Goal: Navigation & Orientation: Find specific page/section

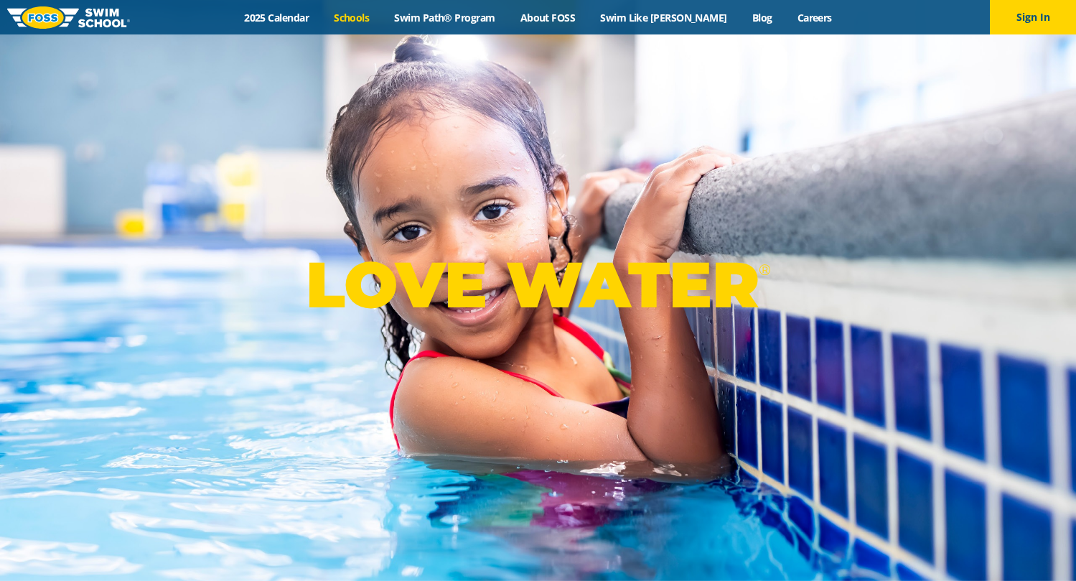
click at [365, 17] on link "Schools" at bounding box center [352, 18] width 60 height 14
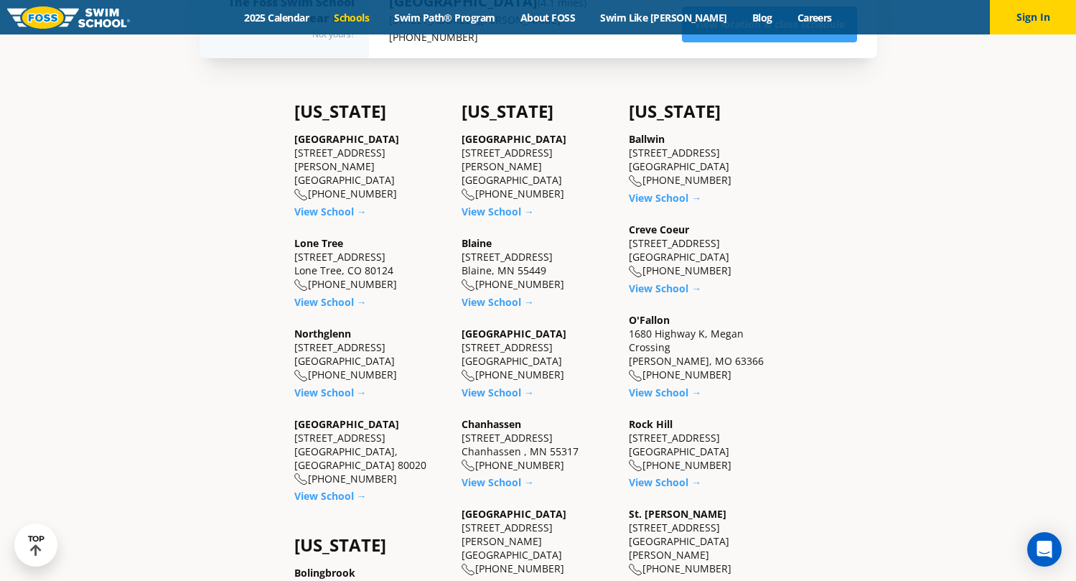
scroll to position [431, 0]
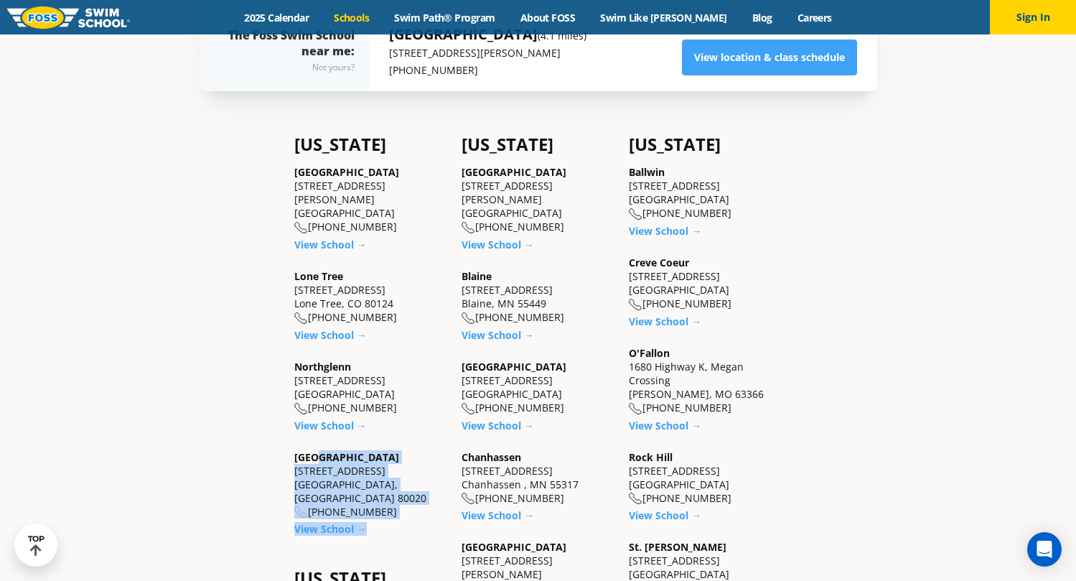
drag, startPoint x: 384, startPoint y: 500, endPoint x: 321, endPoint y: 432, distance: 92.4
click at [321, 432] on div "Colorado Castle Rock 5650 Allen Way, Suite 112 Castle Rock, CO 80108 (983) 203-…" at bounding box center [370, 334] width 153 height 401
drag, startPoint x: 321, startPoint y: 432, endPoint x: 412, endPoint y: 479, distance: 102.4
click at [419, 465] on div "Westminster 6815 W. 88th Avenue Westminster, CO 80020 (983) 203-0300" at bounding box center [370, 484] width 153 height 69
click at [398, 484] on div "Westminster 6815 W. 88th Avenue Westminster, CO 80020 (983) 203-0300" at bounding box center [370, 484] width 153 height 69
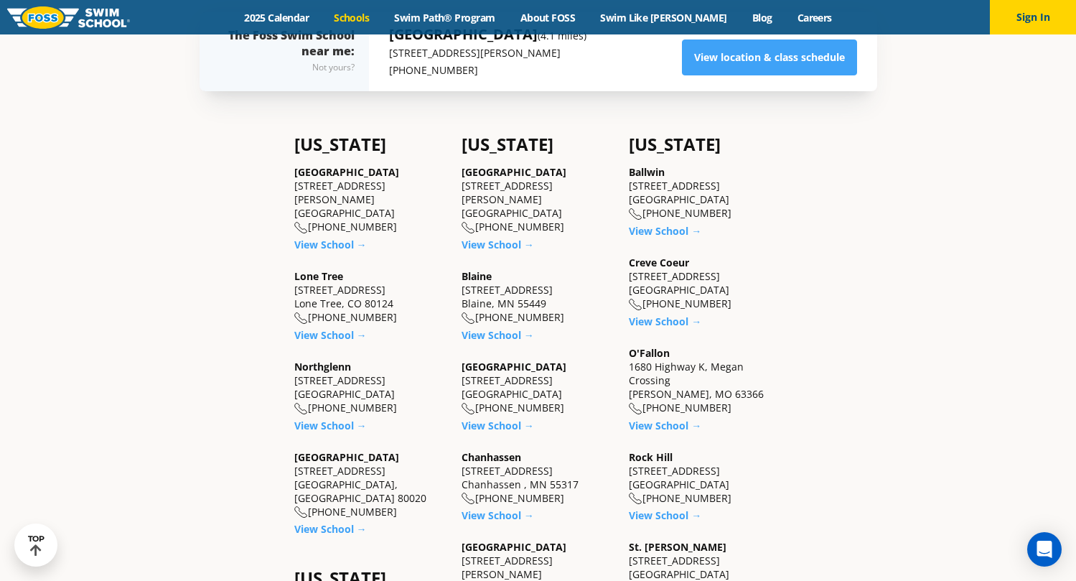
drag, startPoint x: 390, startPoint y: 484, endPoint x: 267, endPoint y: 175, distance: 332.2
drag, startPoint x: 267, startPoint y: 175, endPoint x: 309, endPoint y: 170, distance: 42.7
copy div "Castle Rock 5650 Allen Way, Suite 112 Castle Rock, CO 80108 (983) 203-1440 View…"
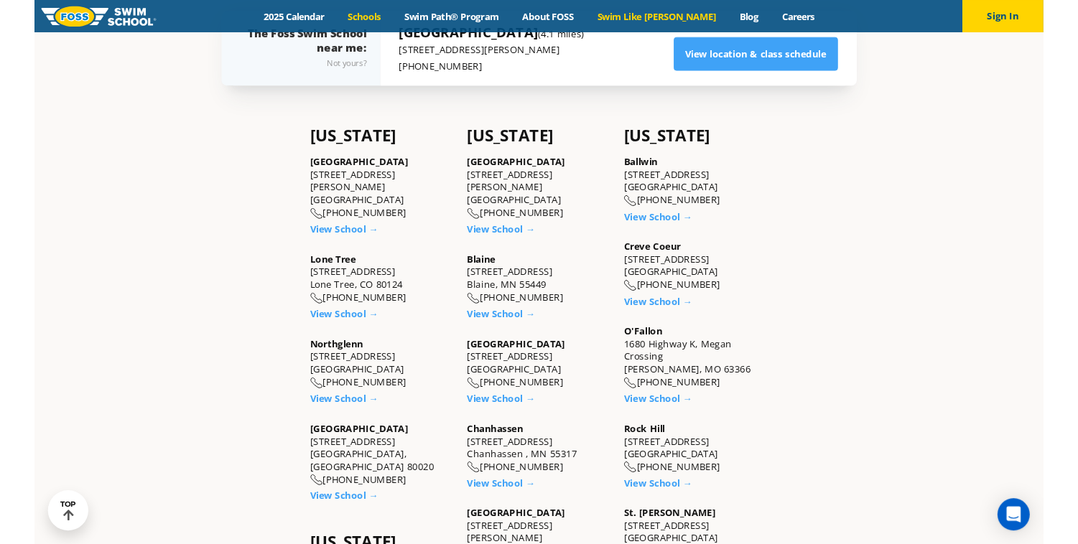
scroll to position [405, 0]
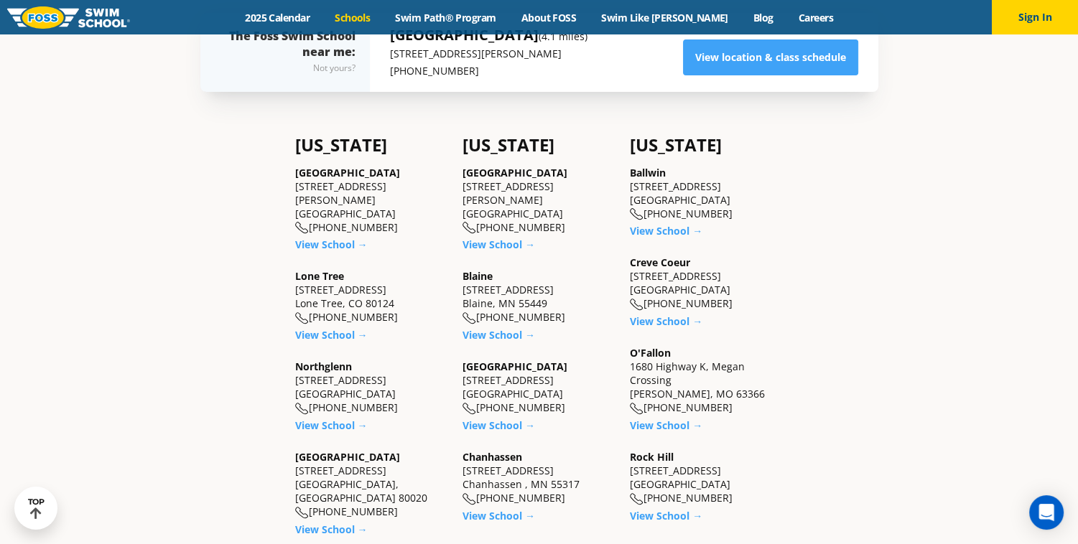
click at [395, 255] on div "Colorado Castle Rock 5650 Allen Way, Suite 112 Castle Rock, CO 80108 (983) 203-…" at bounding box center [371, 335] width 153 height 401
click at [337, 238] on link "View School →" at bounding box center [331, 245] width 73 height 14
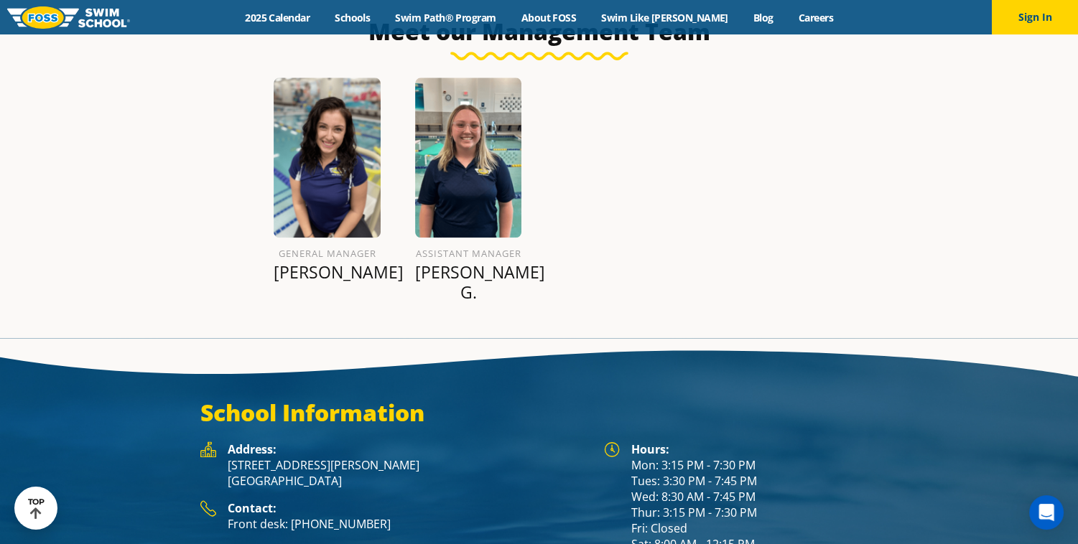
scroll to position [1755, 0]
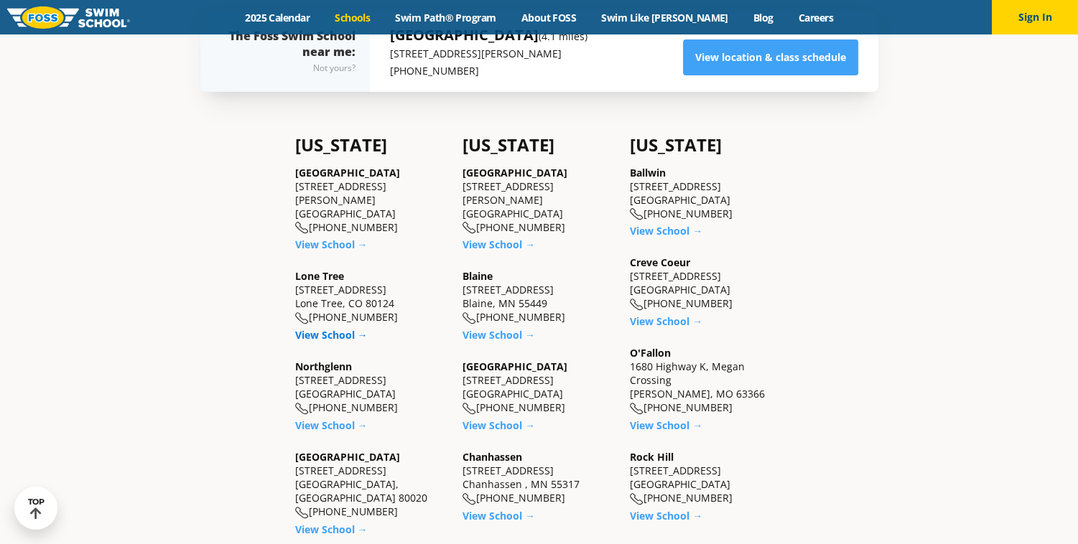
click at [330, 328] on link "View School →" at bounding box center [331, 335] width 73 height 14
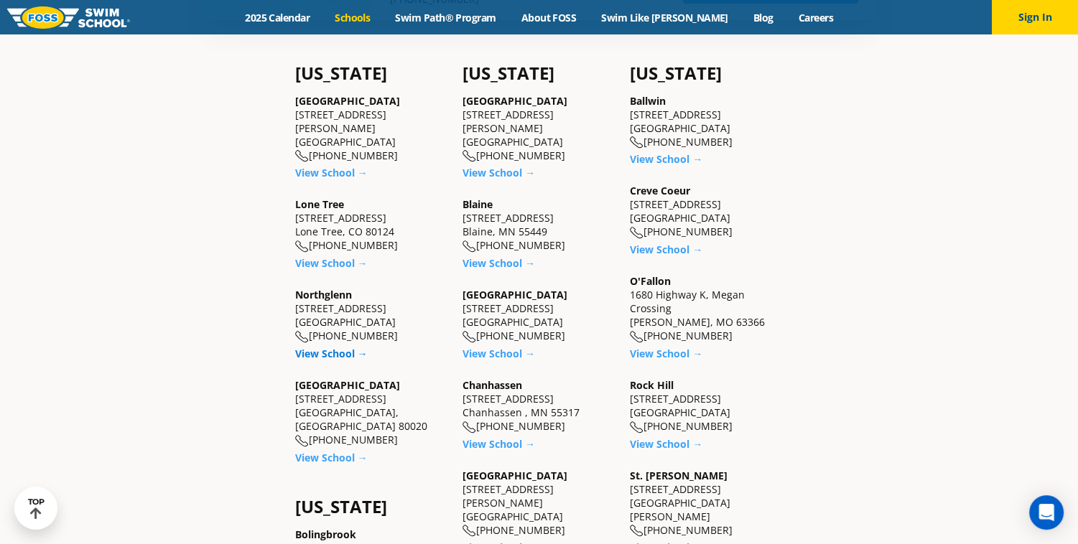
click at [340, 347] on link "View School →" at bounding box center [331, 354] width 73 height 14
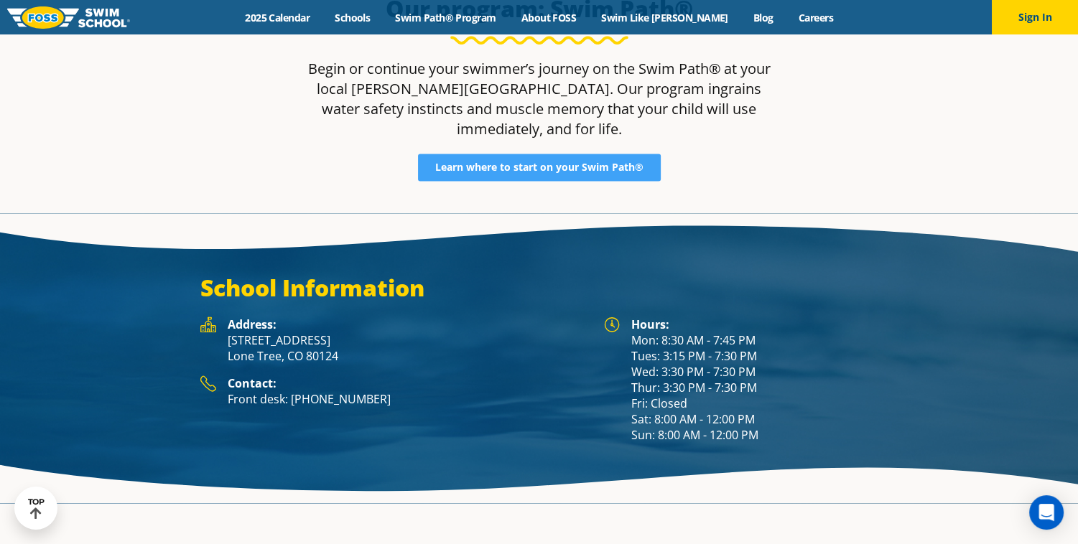
scroll to position [1898, 0]
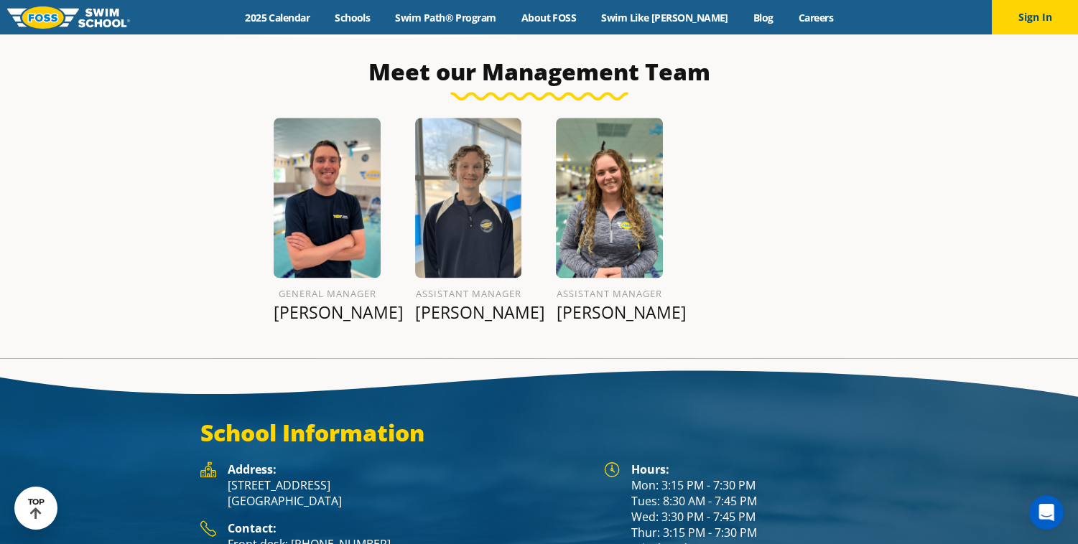
scroll to position [1795, 0]
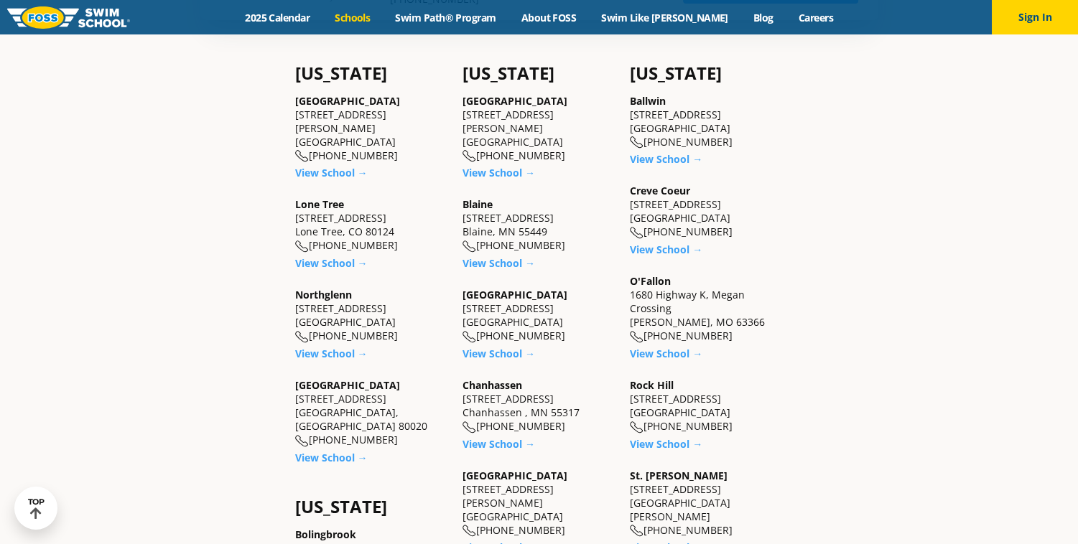
scroll to position [477, 0]
click at [319, 451] on link "View School →" at bounding box center [331, 458] width 73 height 14
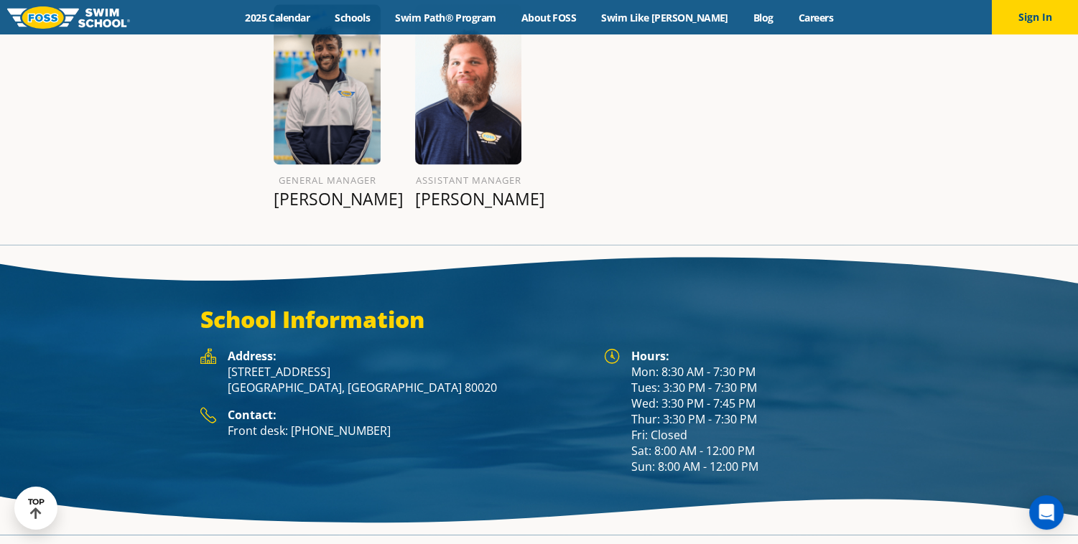
scroll to position [1867, 0]
